Goal: Communication & Community: Answer question/provide support

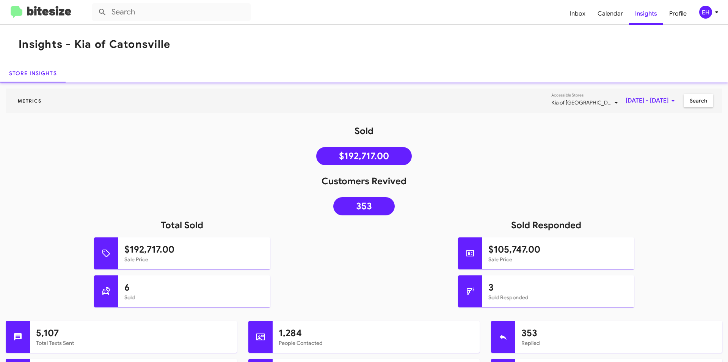
click at [47, 17] on img at bounding box center [41, 12] width 61 height 13
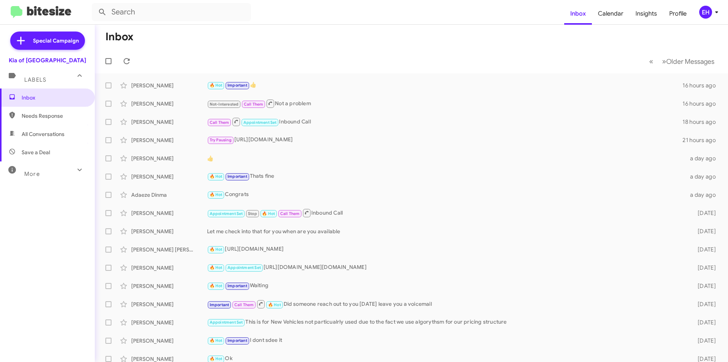
click at [43, 114] on span "Needs Response" at bounding box center [54, 116] width 64 height 8
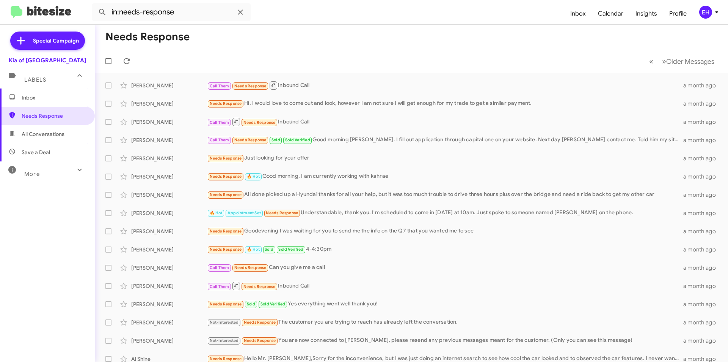
click at [45, 134] on span "All Conversations" at bounding box center [43, 134] width 43 height 8
type input "in:all-conversations"
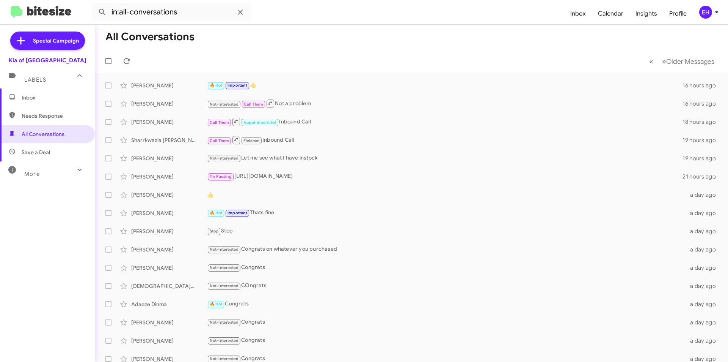
click at [33, 98] on span "Inbox" at bounding box center [54, 98] width 64 height 8
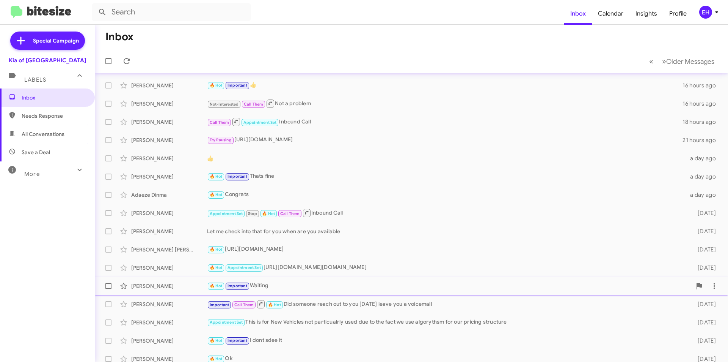
scroll to position [79, 0]
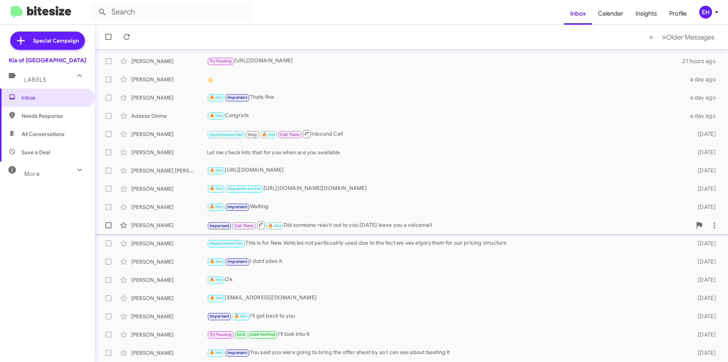
click at [156, 225] on div "[PERSON_NAME]" at bounding box center [169, 225] width 76 height 8
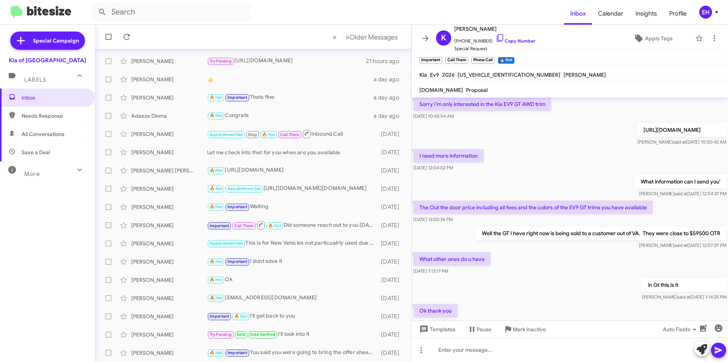
scroll to position [360, 0]
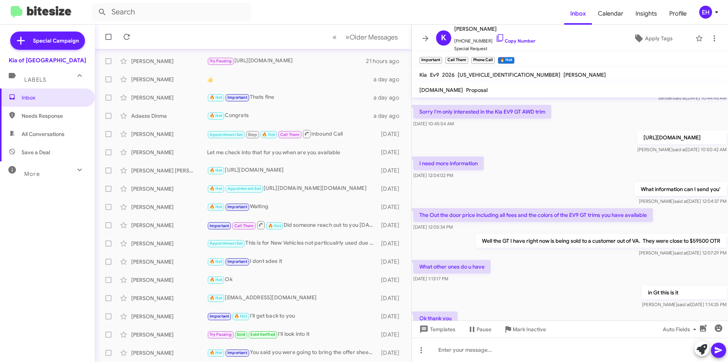
drag, startPoint x: 716, startPoint y: 137, endPoint x: 541, endPoint y: 137, distance: 174.9
click at [638, 137] on p "[URL][DOMAIN_NAME]" at bounding box center [682, 137] width 89 height 14
copy p "[URL][DOMAIN_NAME]"
click at [512, 41] on link "Copy Number" at bounding box center [516, 41] width 40 height 6
copy p "[URL][DOMAIN_NAME]"
